Goal: Task Accomplishment & Management: Complete application form

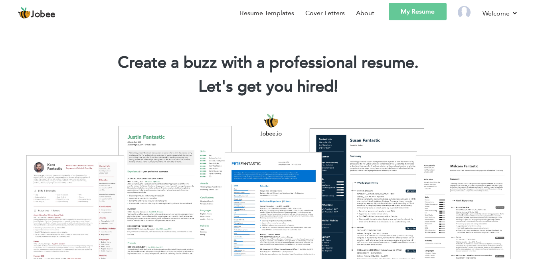
click at [476, 80] on h2 "Let's get you hired! |" at bounding box center [268, 87] width 512 height 21
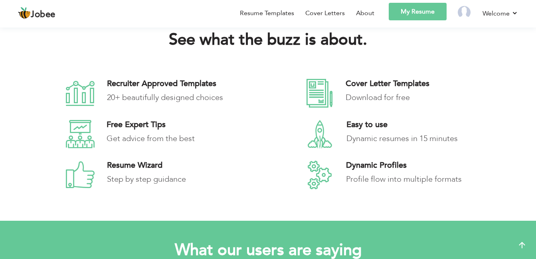
scroll to position [1069, 0]
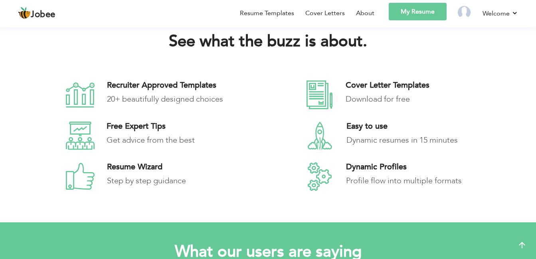
click at [369, 125] on h4 "Easy to use" at bounding box center [428, 127] width 165 height 10
click at [323, 136] on icon at bounding box center [319, 136] width 29 height 29
click at [322, 136] on icon at bounding box center [319, 136] width 29 height 29
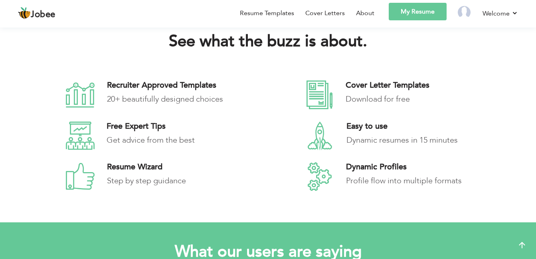
click at [360, 127] on h4 "Easy to use" at bounding box center [428, 127] width 165 height 10
click at [360, 128] on h4 "Easy to use" at bounding box center [428, 127] width 165 height 10
drag, startPoint x: 360, startPoint y: 128, endPoint x: 311, endPoint y: 140, distance: 50.2
click at [311, 140] on icon at bounding box center [319, 136] width 29 height 29
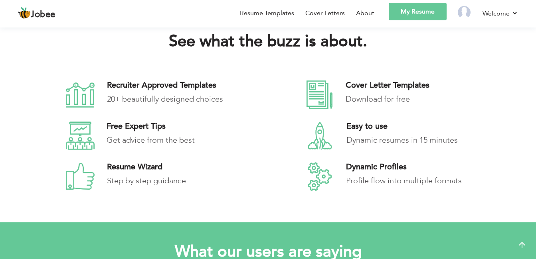
click at [311, 140] on icon at bounding box center [319, 136] width 29 height 29
click at [316, 145] on icon at bounding box center [319, 136] width 29 height 29
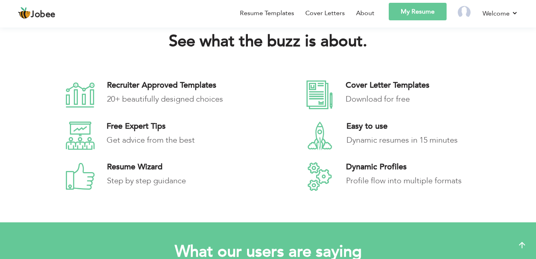
click at [316, 145] on icon at bounding box center [319, 136] width 29 height 29
click at [283, 9] on link "Resume Templates" at bounding box center [267, 13] width 54 height 10
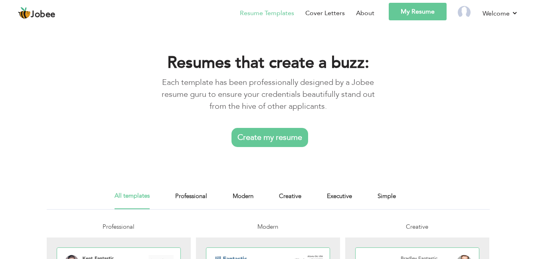
click at [426, 117] on div "Resumes that create a buzz: Each template has been professionally designed by a…" at bounding box center [268, 98] width 536 height 148
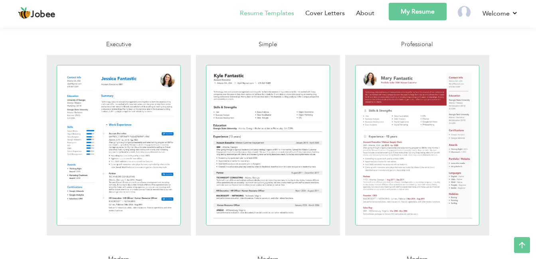
scroll to position [399, 0]
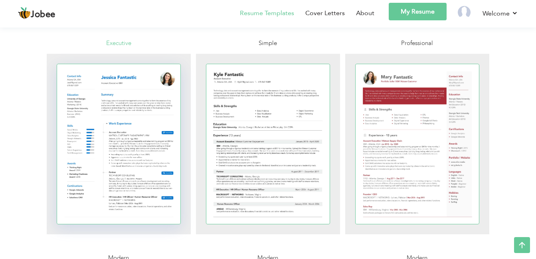
click at [116, 140] on div at bounding box center [119, 144] width 124 height 160
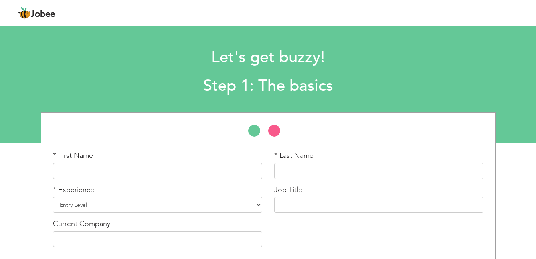
click at [516, 179] on div "* First Name * Last Name * Experience Entry Level Less than 1 Year" at bounding box center [268, 200] width 536 height 177
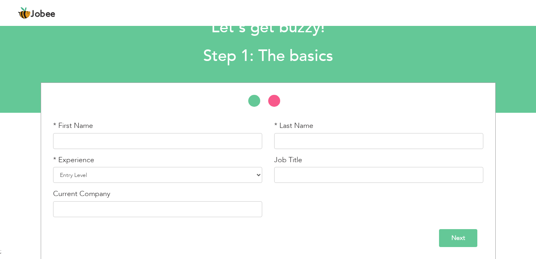
scroll to position [30, 0]
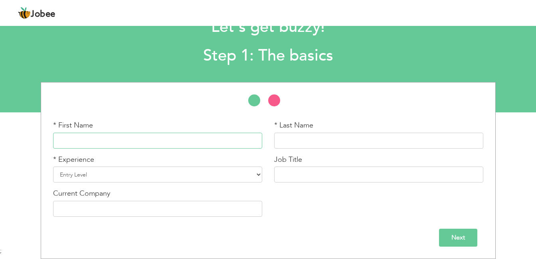
click at [182, 144] on input "text" at bounding box center [157, 141] width 209 height 16
type input "Maham"
click at [225, 168] on select "Entry Level Less than 1 Year 1 Year 2 Years 3 Years 4 Years 5 Years 6 Years 7 Y…" at bounding box center [157, 175] width 209 height 16
click at [318, 217] on div "* First Name Maham * Last Name * Experience Entry Level Less than 1 Year 1 Year…" at bounding box center [268, 171] width 442 height 103
click at [215, 173] on select "Entry Level Less than 1 Year 1 Year 2 Years 3 Years 4 Years 5 Years 6 Years 7 Y…" at bounding box center [157, 175] width 209 height 16
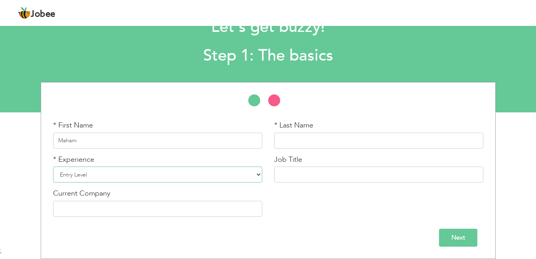
select select "15"
click at [53, 167] on select "Entry Level Less than 1 Year 1 Year 2 Years 3 Years 4 Years 5 Years 6 Years 7 Y…" at bounding box center [157, 175] width 209 height 16
click at [464, 234] on input "Next" at bounding box center [458, 238] width 38 height 18
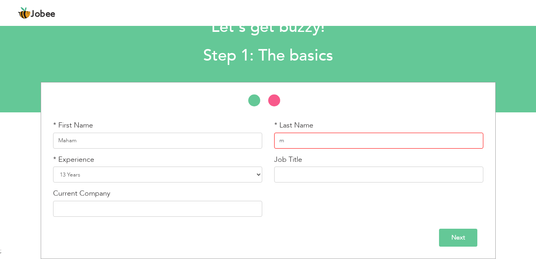
click at [325, 138] on input "m" at bounding box center [378, 141] width 209 height 16
type input "Majeed"
type input "Teaching"
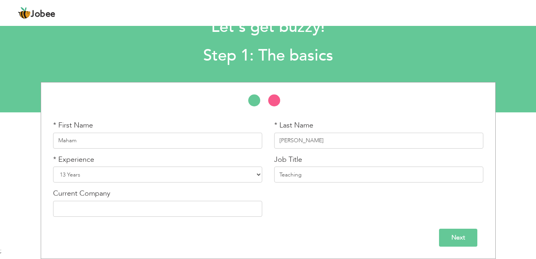
click at [445, 239] on input "Next" at bounding box center [458, 238] width 38 height 18
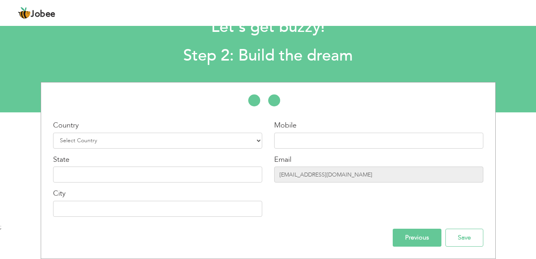
click at [489, 233] on div "Previous Save" at bounding box center [268, 238] width 442 height 18
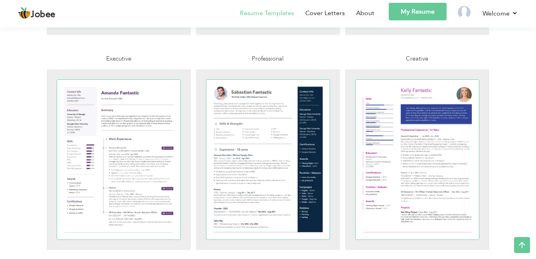
scroll to position [1675, 0]
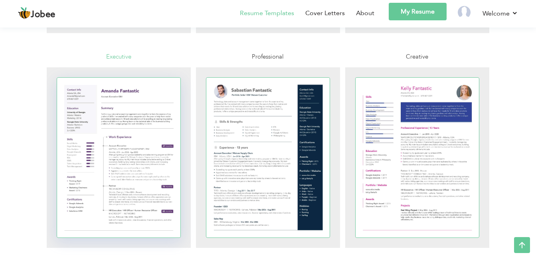
click at [127, 132] on div at bounding box center [119, 158] width 124 height 160
